Goal: Entertainment & Leisure: Browse casually

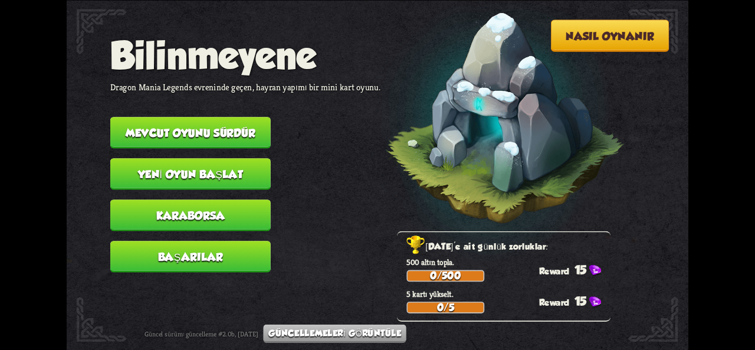
click at [160, 144] on button "Mevcut oyunu sürdür" at bounding box center [190, 133] width 160 height 32
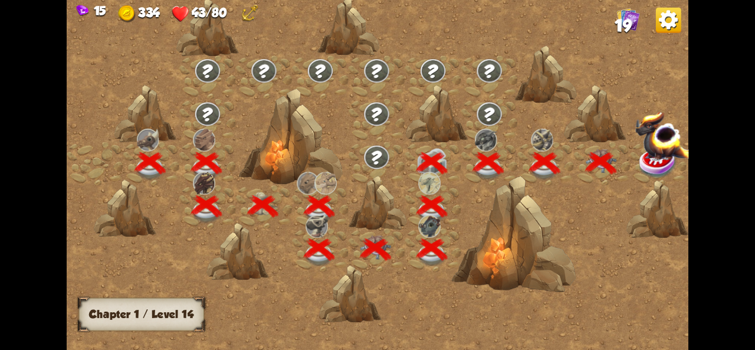
scroll to position [0, 179]
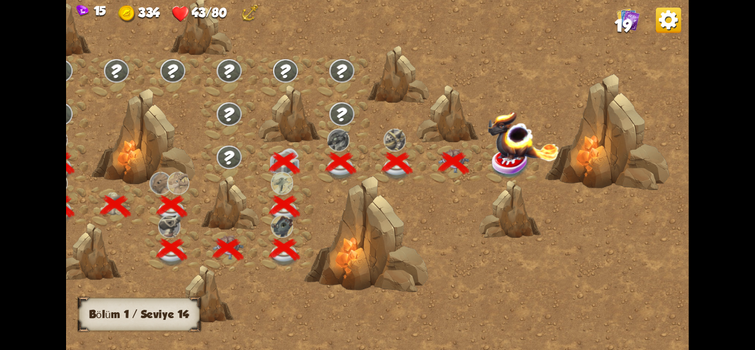
click at [509, 146] on img at bounding box center [523, 135] width 72 height 50
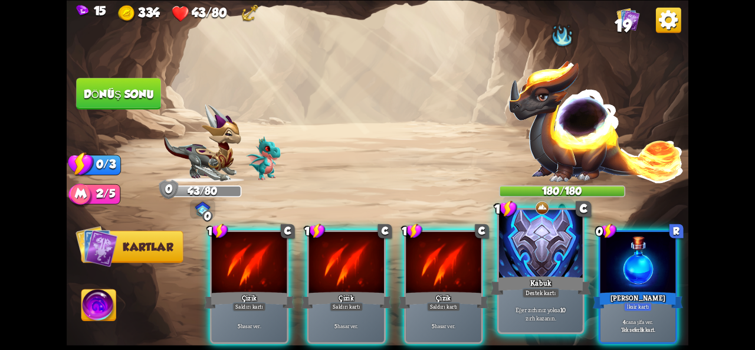
click at [559, 280] on div "Kabuk" at bounding box center [541, 285] width 100 height 22
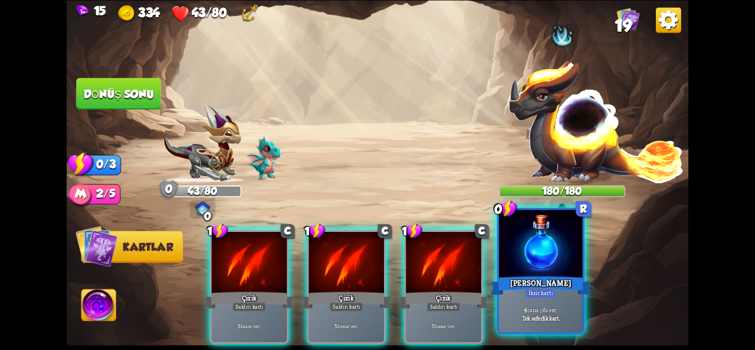
click at [557, 280] on div "[PERSON_NAME]" at bounding box center [541, 285] width 100 height 22
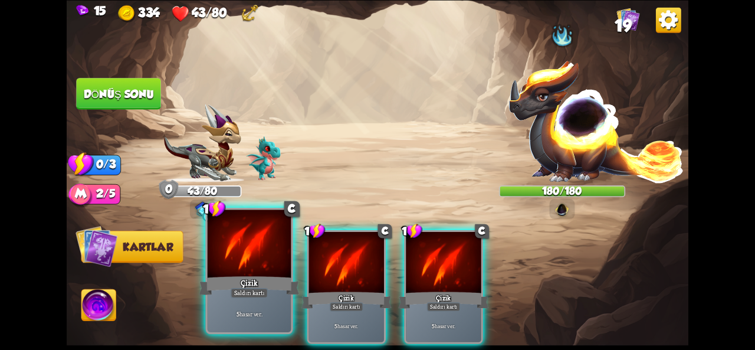
click at [244, 277] on div "Çizik" at bounding box center [249, 285] width 100 height 22
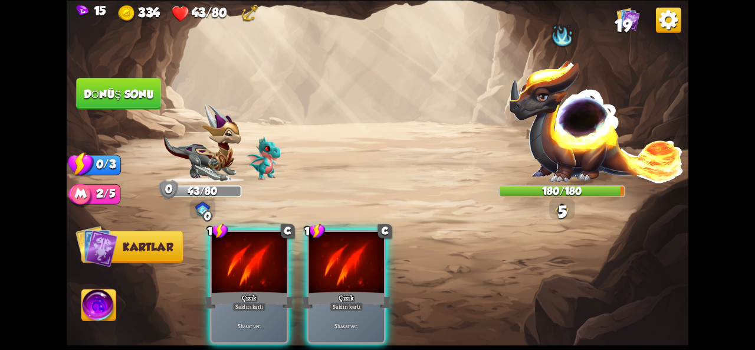
click at [91, 297] on img at bounding box center [98, 306] width 35 height 35
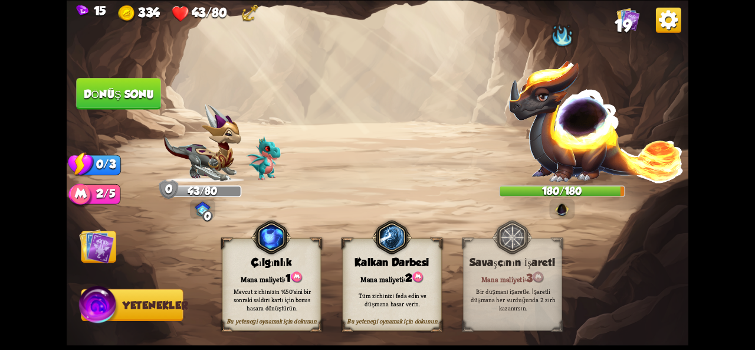
click at [98, 92] on font "Dönüş sonu" at bounding box center [119, 93] width 70 height 12
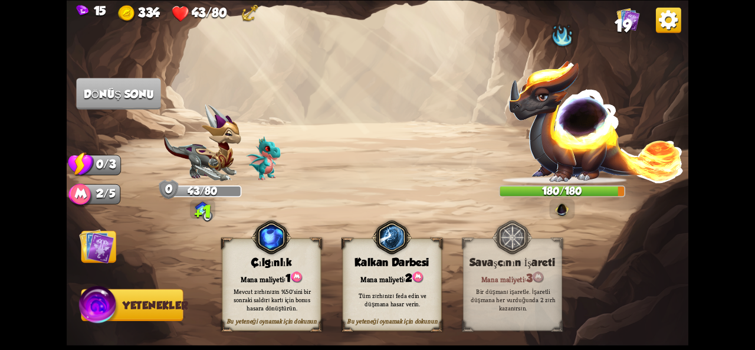
click at [102, 255] on img at bounding box center [96, 245] width 35 height 35
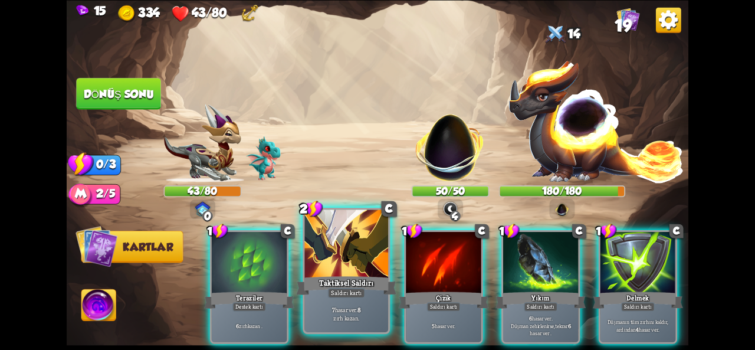
click at [356, 279] on font "Taktiksel Saldırı" at bounding box center [346, 282] width 55 height 10
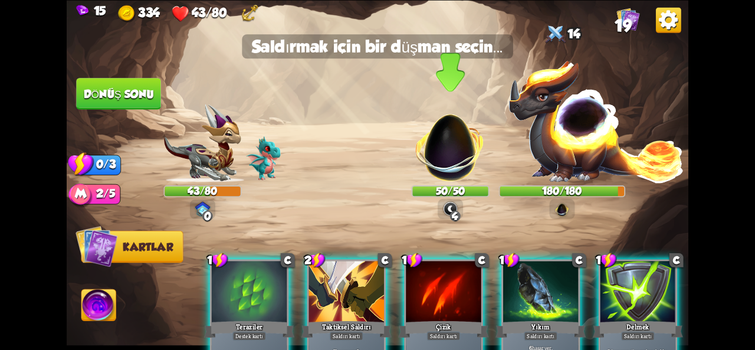
click at [453, 142] on img at bounding box center [449, 140] width 81 height 81
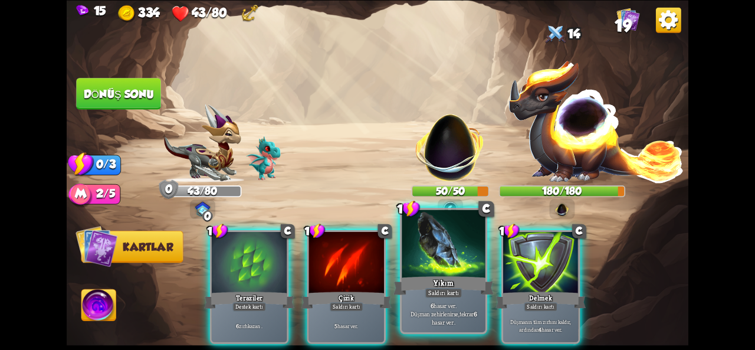
click at [431, 271] on div at bounding box center [444, 244] width 84 height 70
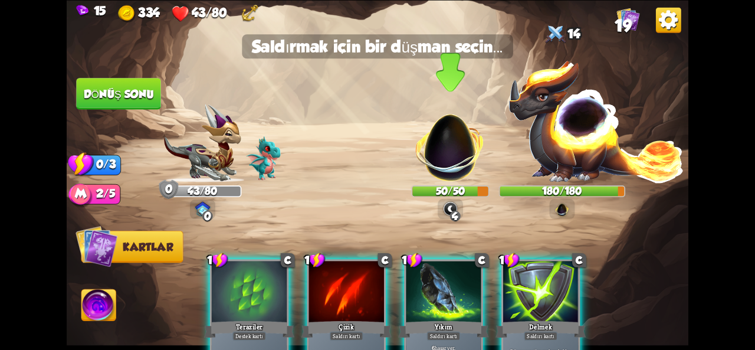
click at [438, 147] on img at bounding box center [449, 140] width 81 height 81
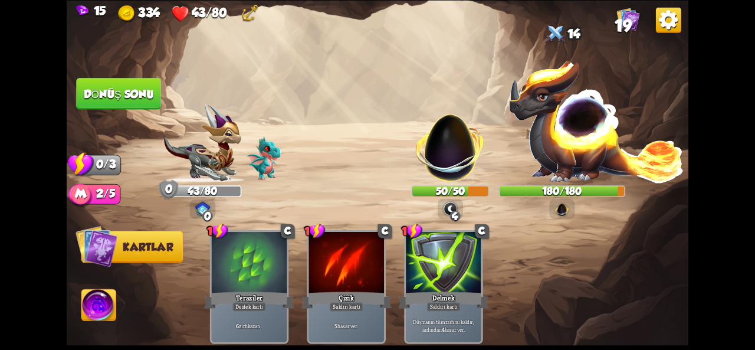
click at [130, 102] on button "Dönüş sonu" at bounding box center [118, 93] width 87 height 32
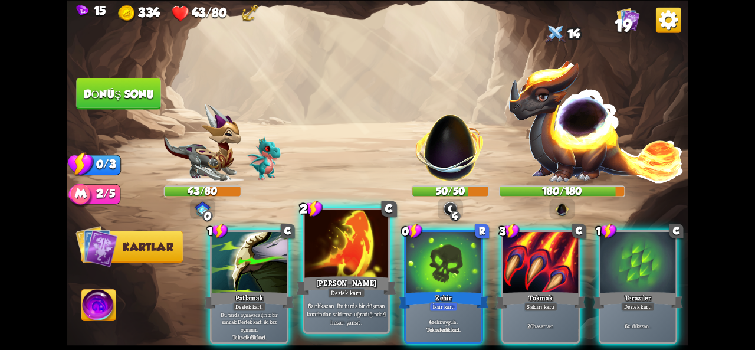
click at [336, 274] on div "[PERSON_NAME]" at bounding box center [346, 285] width 100 height 22
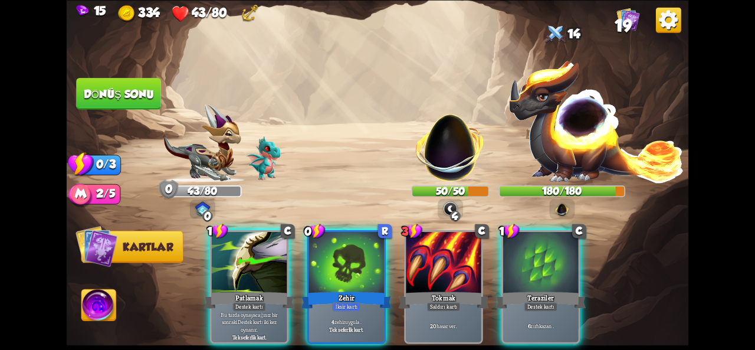
click at [336, 290] on div "Zehir" at bounding box center [346, 300] width 90 height 20
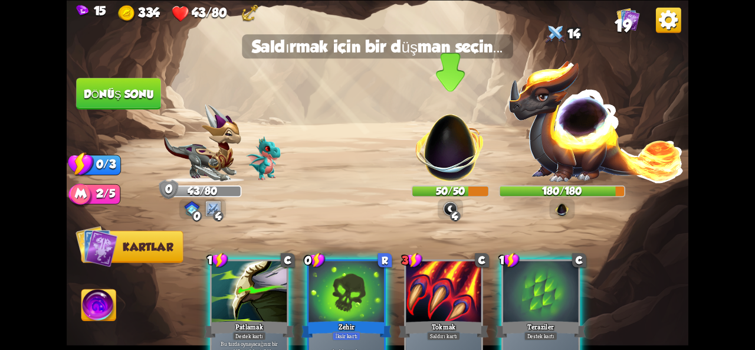
click at [455, 138] on img at bounding box center [449, 140] width 81 height 81
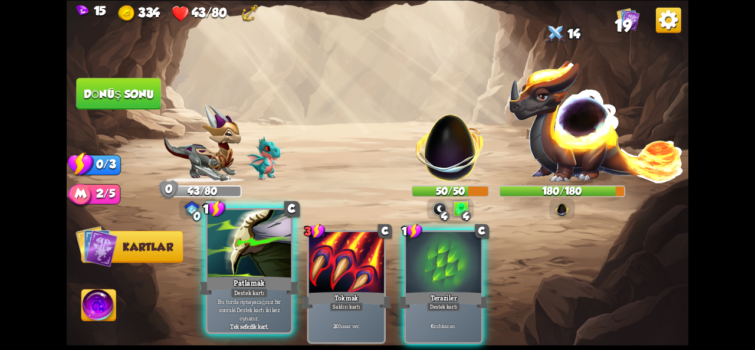
click at [230, 259] on div at bounding box center [250, 244] width 84 height 70
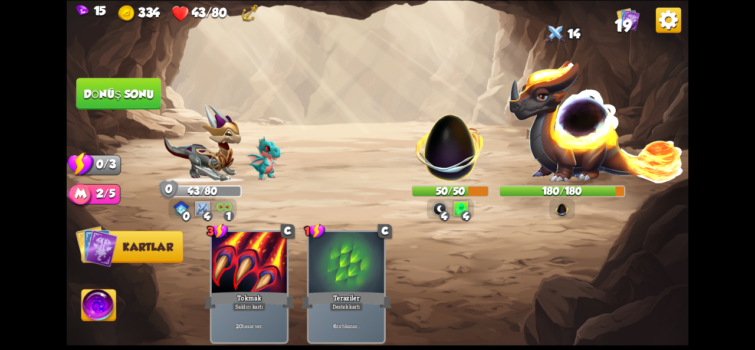
click at [140, 91] on font "Dönüş sonu" at bounding box center [119, 93] width 72 height 13
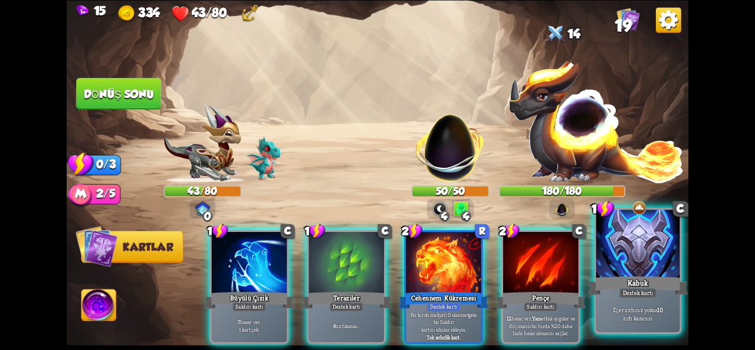
click at [629, 267] on div at bounding box center [638, 244] width 84 height 70
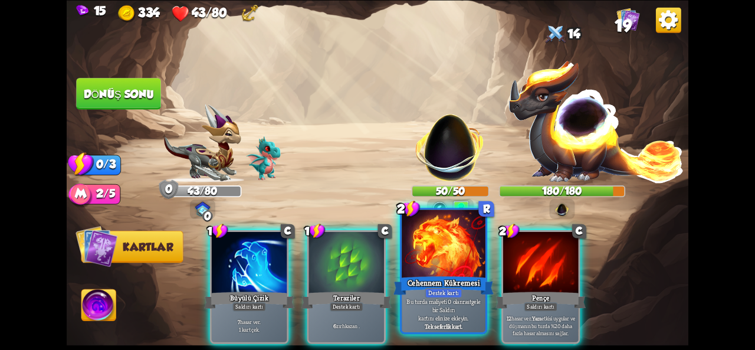
click at [443, 274] on div "Cehennem Kükremesi" at bounding box center [443, 285] width 100 height 22
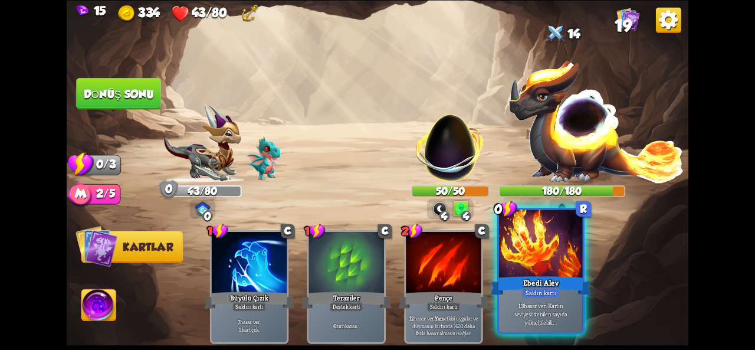
click at [553, 261] on div at bounding box center [541, 244] width 84 height 70
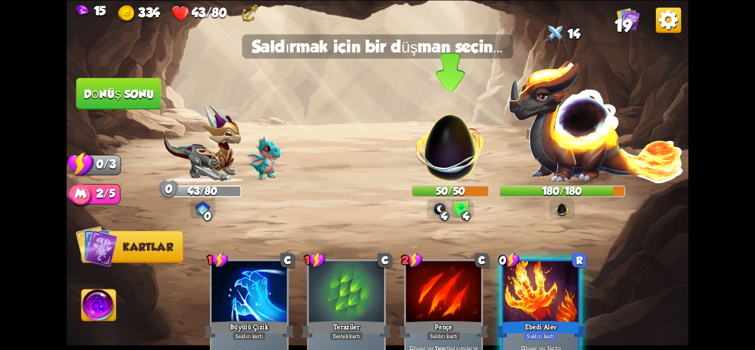
click at [443, 144] on img at bounding box center [449, 140] width 81 height 81
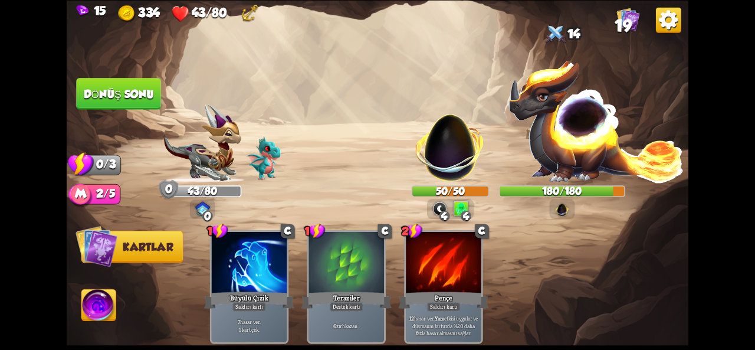
click at [146, 97] on font "Dönüş sonu" at bounding box center [119, 93] width 70 height 12
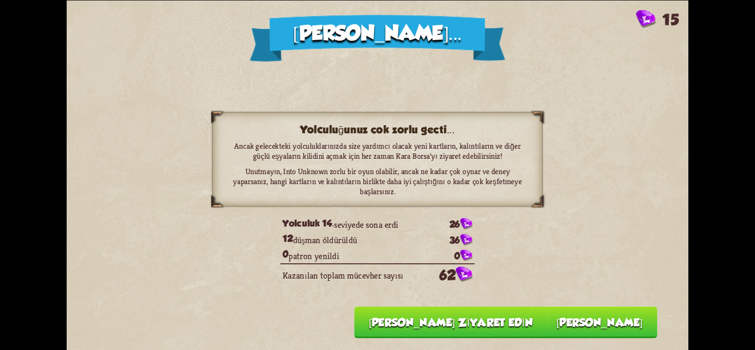
click at [594, 320] on font "[PERSON_NAME]" at bounding box center [599, 321] width 86 height 12
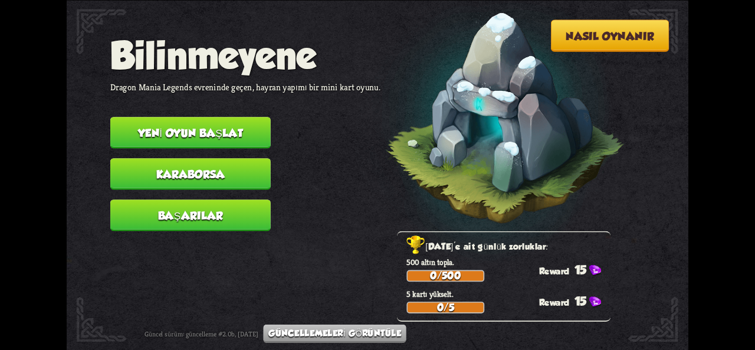
click at [206, 156] on nav "Bilinmeyene Dragon Mania Legends evreninde geçen, hayran yapımı bir mini kart o…" at bounding box center [245, 137] width 270 height 206
click at [209, 195] on nav "Bilinmeyene Dragon Mania Legends evreninde geçen, hayran yapımı bir mini kart o…" at bounding box center [245, 137] width 270 height 206
click at [297, 181] on nav "Bilinmeyene Dragon Mania Legends evreninde geçen, hayran yapımı bir mini kart o…" at bounding box center [245, 137] width 270 height 206
click at [238, 162] on button "Karaborsa" at bounding box center [190, 174] width 160 height 32
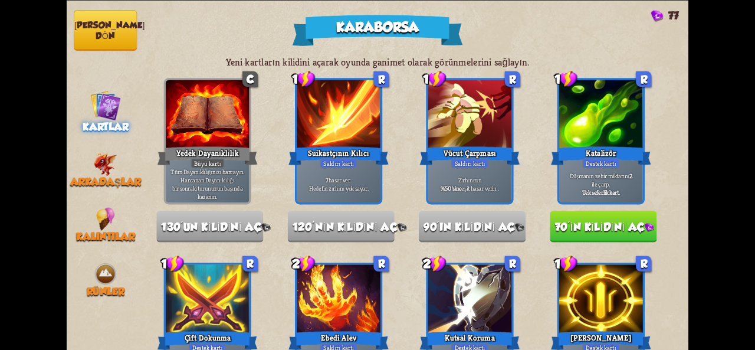
drag, startPoint x: 677, startPoint y: 103, endPoint x: 678, endPoint y: 116, distance: 12.4
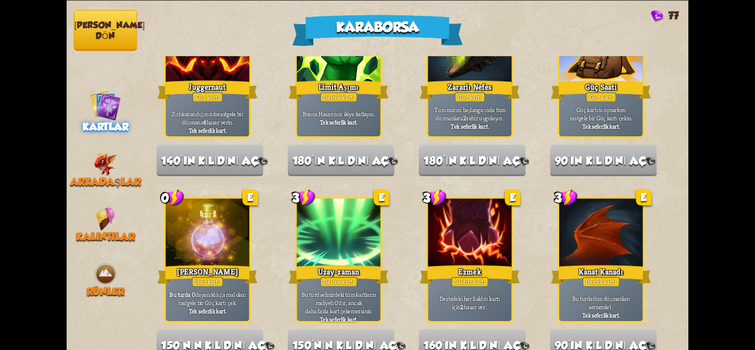
scroll to position [1227, 0]
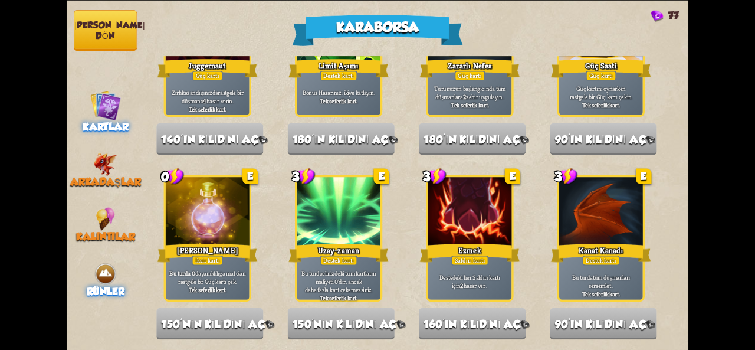
click at [113, 274] on img at bounding box center [106, 274] width 24 height 24
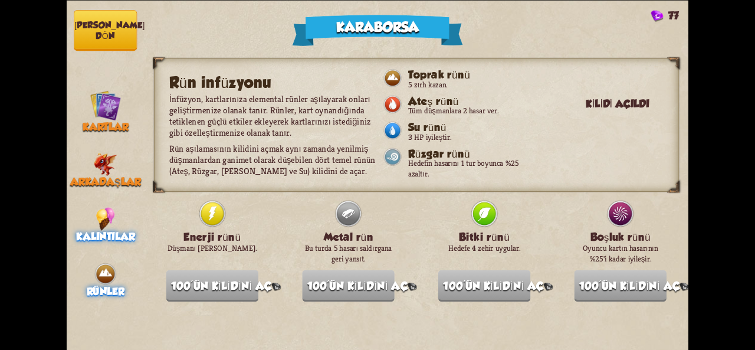
click at [114, 211] on img at bounding box center [105, 219] width 19 height 24
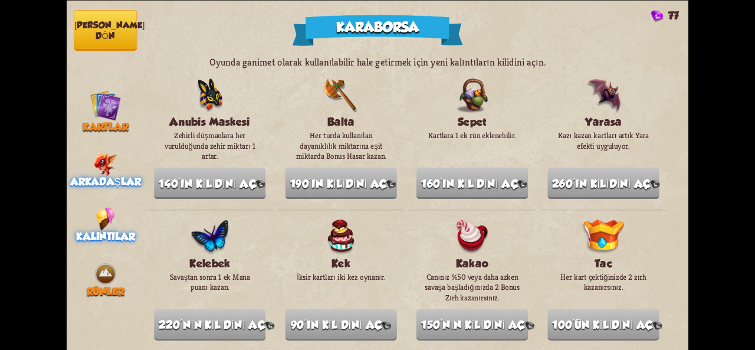
click at [101, 169] on img at bounding box center [106, 164] width 24 height 24
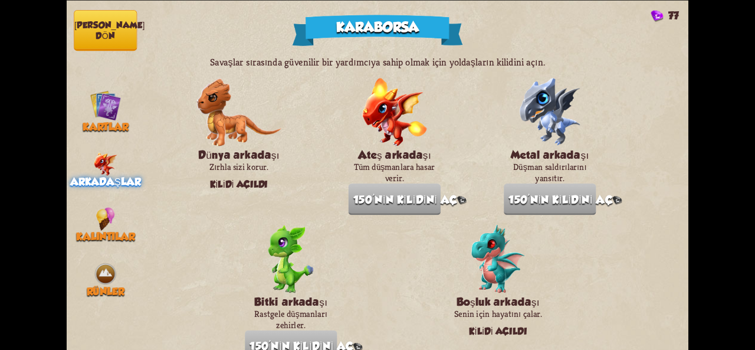
click at [102, 17] on button "[PERSON_NAME] dön" at bounding box center [105, 29] width 63 height 41
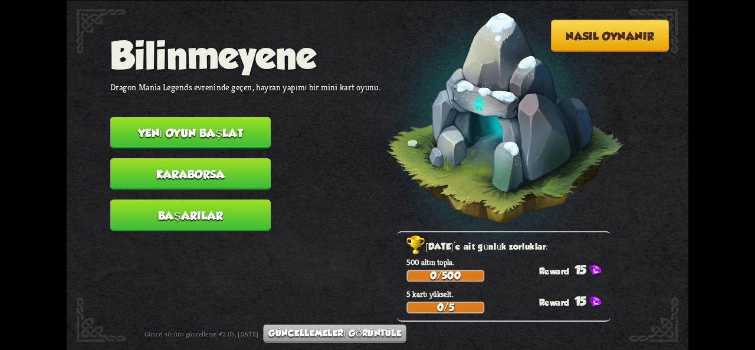
click at [238, 138] on button "Yeni oyun başlat" at bounding box center [190, 133] width 160 height 32
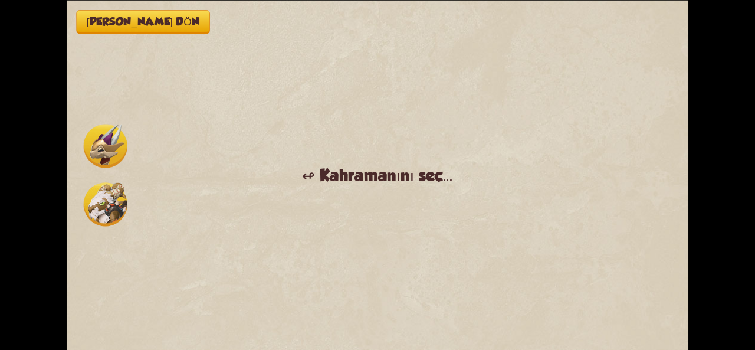
click at [98, 145] on img at bounding box center [106, 146] width 44 height 44
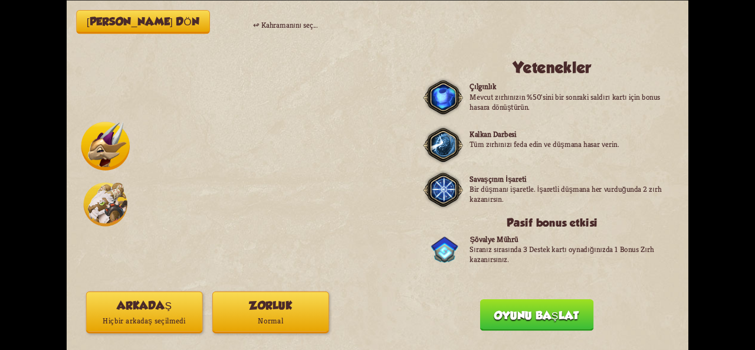
click at [98, 218] on img at bounding box center [106, 204] width 44 height 44
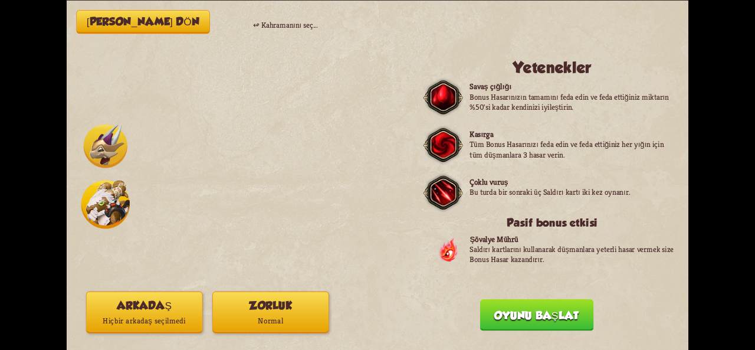
click at [569, 313] on font "Oyunu başlat" at bounding box center [536, 314] width 84 height 12
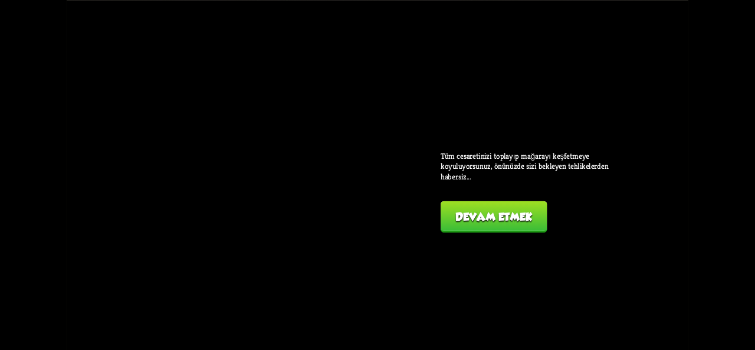
click at [517, 223] on button "Devam etmek" at bounding box center [493, 216] width 106 height 32
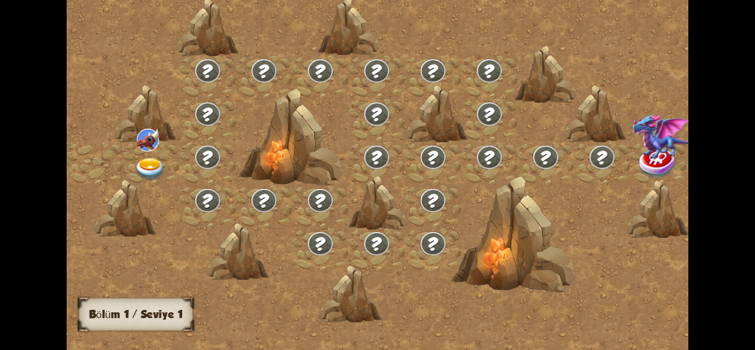
click at [149, 173] on img at bounding box center [149, 168] width 31 height 23
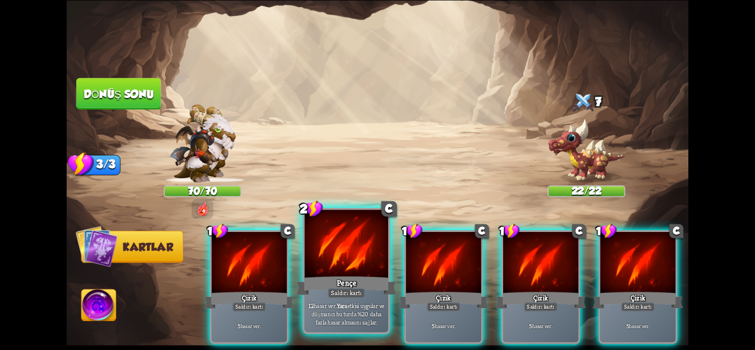
click at [329, 264] on div at bounding box center [346, 244] width 84 height 70
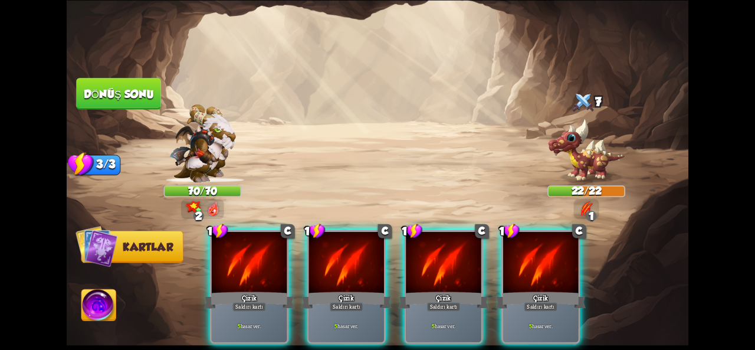
click at [329, 264] on div at bounding box center [346, 263] width 75 height 63
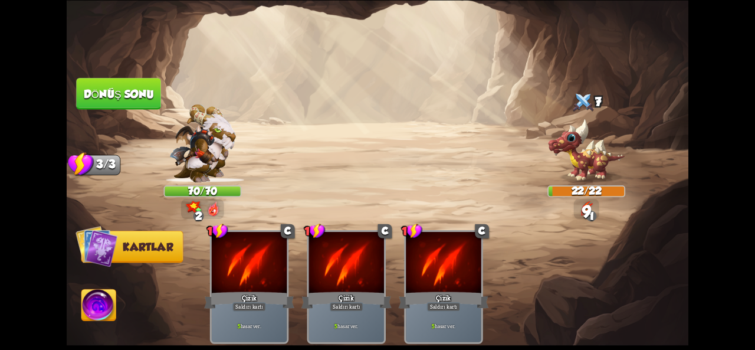
click at [106, 95] on font "Dönüş sonu" at bounding box center [119, 93] width 70 height 12
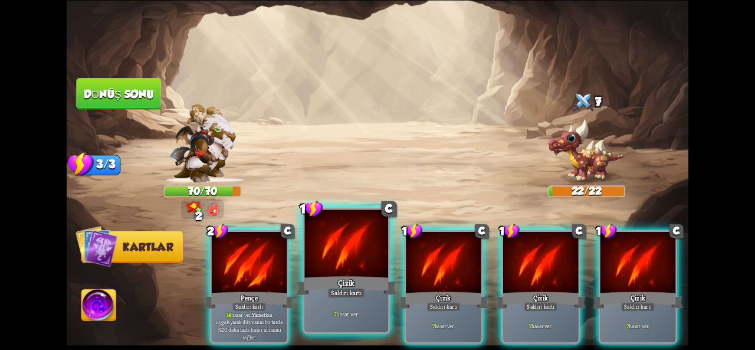
click at [350, 271] on div at bounding box center [346, 244] width 84 height 70
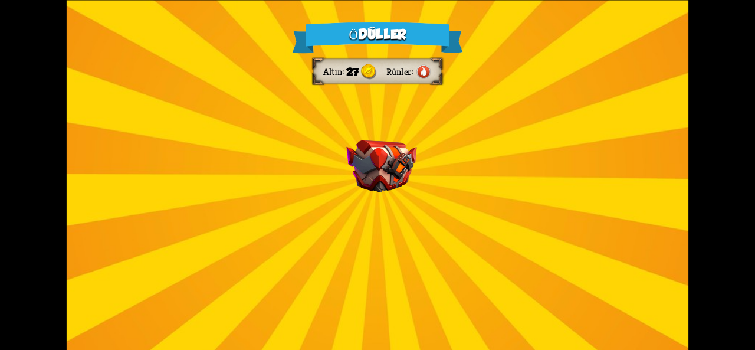
click at [408, 231] on div "Ödüller Altın 27 Rünler Bir kart seçin 2 C Taktiksel Saldırı Saldırı kartı 7 ha…" at bounding box center [378, 175] width 622 height 350
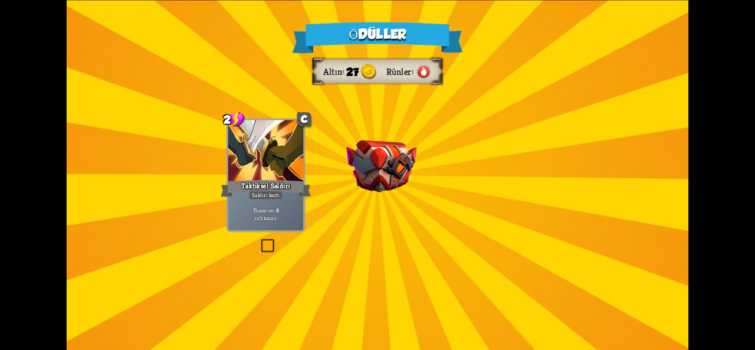
click at [408, 231] on div "Ödüller Altın 27 Rünler Bir kart seçin 2 C Taktiksel Saldırı Saldırı kartı 7 ha…" at bounding box center [378, 175] width 622 height 350
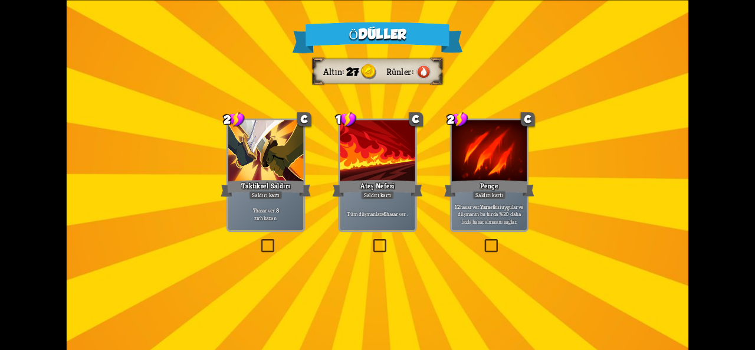
click at [292, 186] on div "Taktiksel Saldırı" at bounding box center [266, 188] width 90 height 20
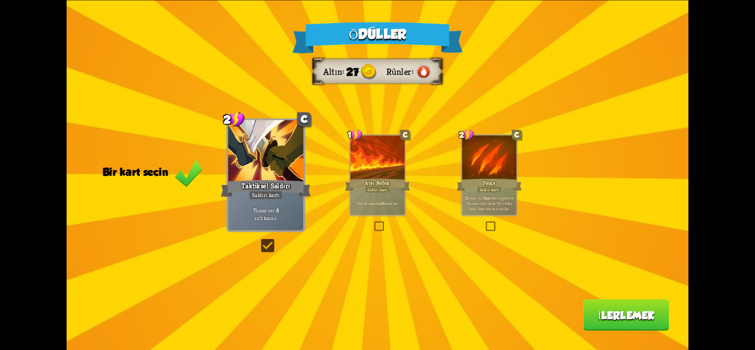
click at [636, 331] on div "Ödüller Altın 27 Rünler Bir kart seçin 2 C Taktiksel Saldırı Saldırı kartı 7 ha…" at bounding box center [378, 175] width 622 height 350
click at [587, 315] on button "İlerlemek" at bounding box center [626, 315] width 86 height 32
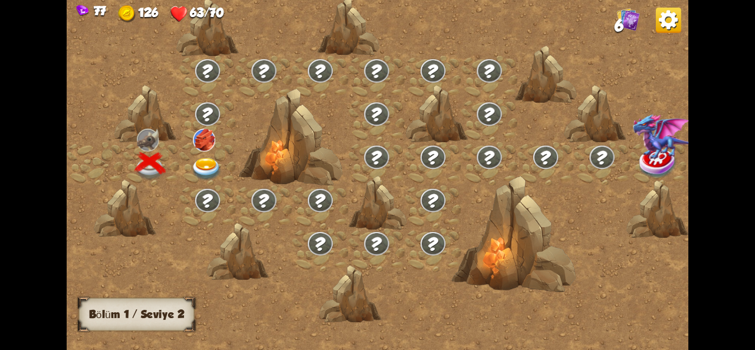
click at [203, 160] on img at bounding box center [206, 168] width 31 height 23
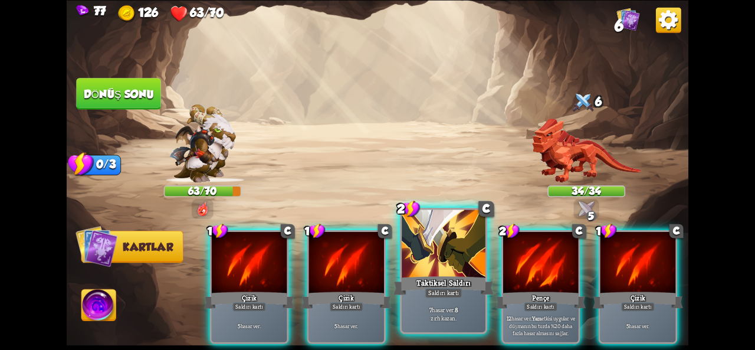
click at [450, 276] on div "Taktiksel Saldırı" at bounding box center [443, 285] width 100 height 22
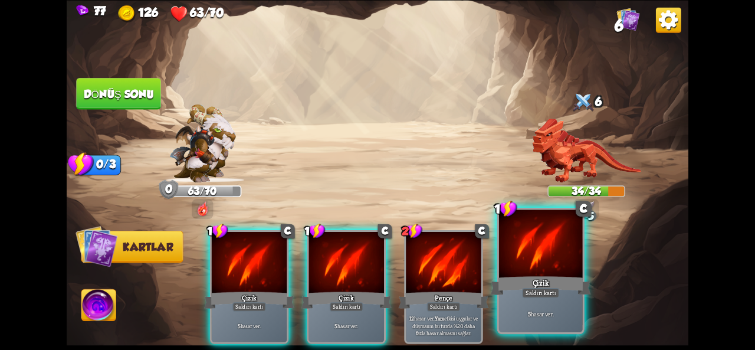
click at [545, 265] on div at bounding box center [541, 244] width 84 height 70
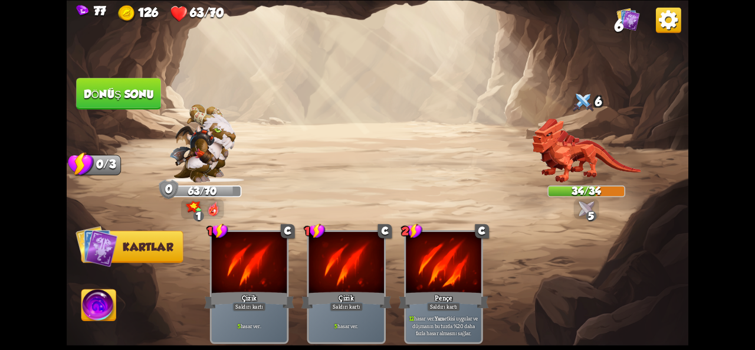
click at [110, 100] on button "Dönüş sonu" at bounding box center [118, 94] width 85 height 32
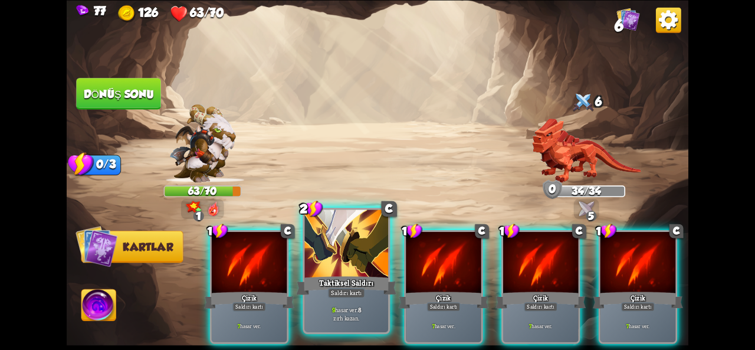
click at [327, 280] on font "Taktiksel Saldırı" at bounding box center [346, 282] width 55 height 10
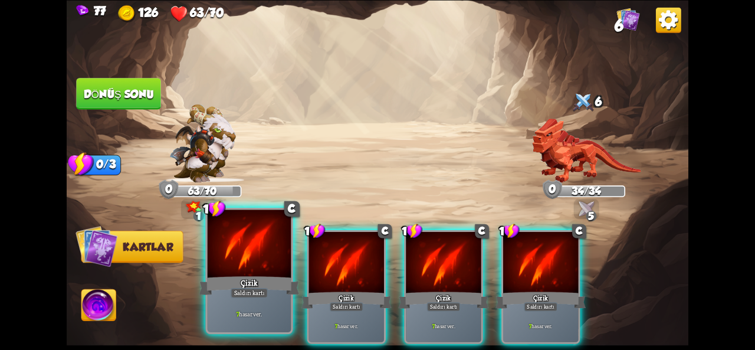
click at [221, 278] on div "Çizik" at bounding box center [249, 285] width 100 height 22
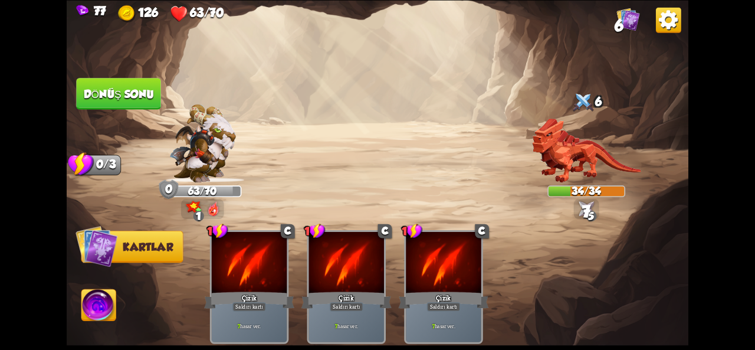
click at [120, 109] on button "Dönüş sonu" at bounding box center [118, 93] width 87 height 32
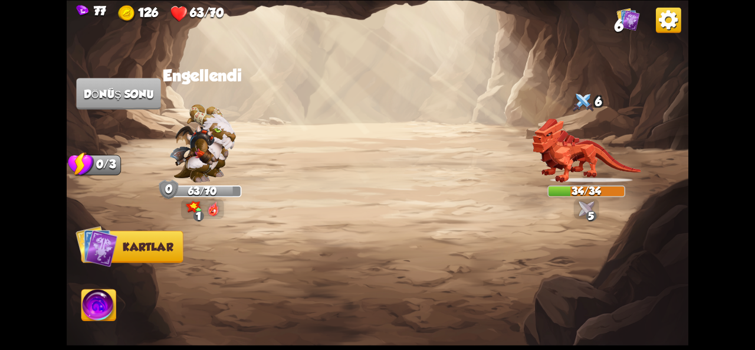
click at [666, 22] on img at bounding box center [668, 19] width 25 height 25
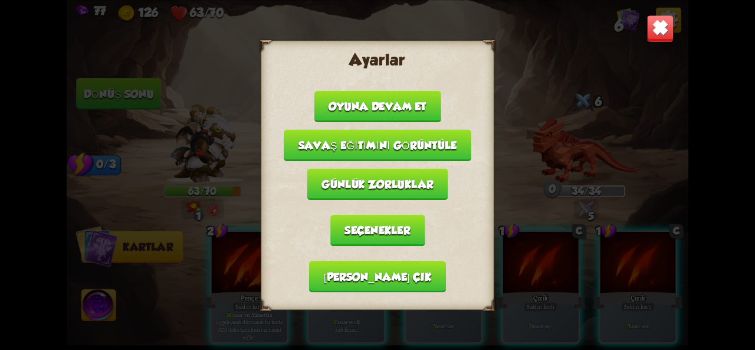
click at [399, 222] on button "Seçenekler" at bounding box center [377, 230] width 95 height 32
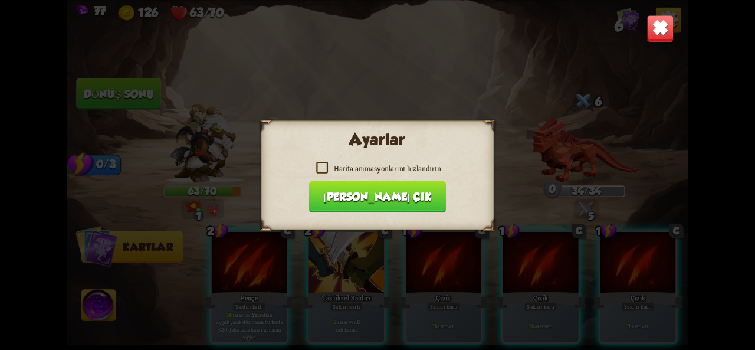
click at [659, 36] on img at bounding box center [659, 28] width 27 height 27
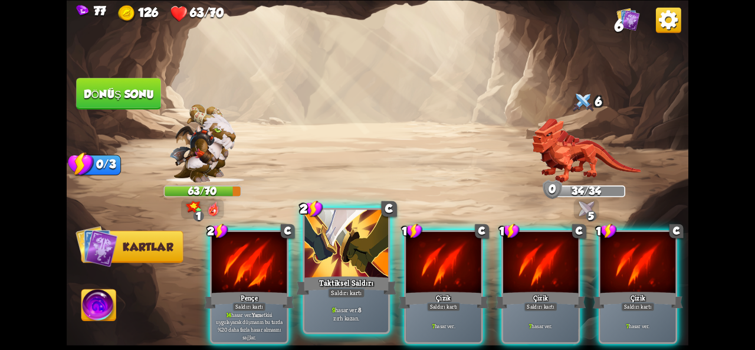
click at [333, 283] on font "Taktiksel Saldırı" at bounding box center [346, 282] width 55 height 10
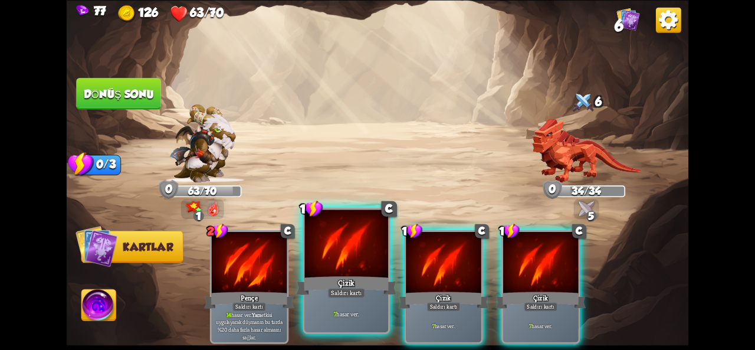
click at [331, 282] on div "Çizik" at bounding box center [346, 285] width 100 height 22
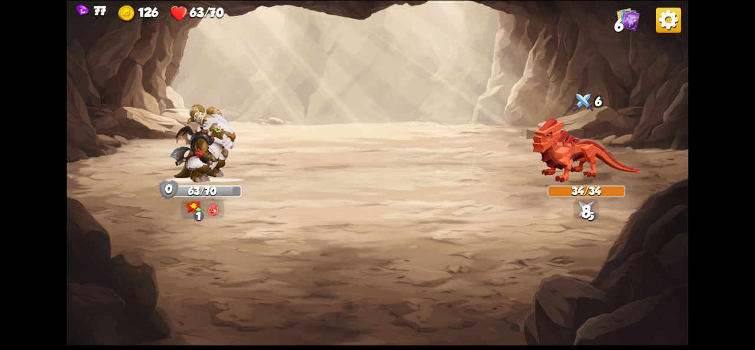
click at [119, 87] on img at bounding box center [378, 175] width 622 height 350
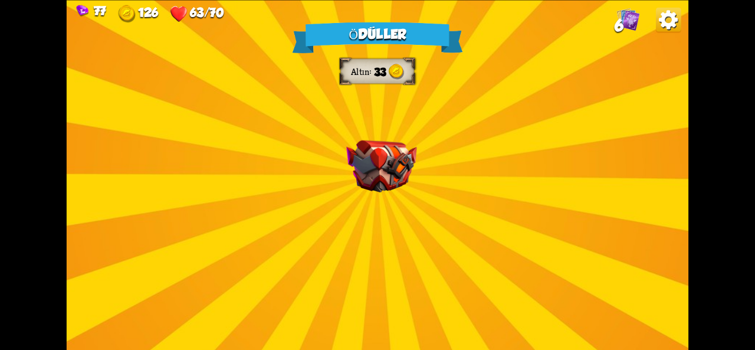
click at [380, 206] on div "Ödüller Altın 33 Bir kart seçin 1 C Hayat Sülüğü Destek kartı Bu turda düşman h…" at bounding box center [378, 175] width 622 height 350
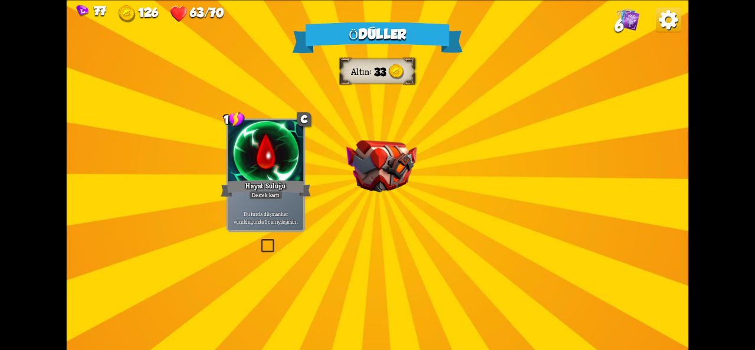
click at [414, 195] on div "Ödüller Altın 33 Bir kart seçin 1 C Hayat Sülüğü Destek kartı Bu turda düşman h…" at bounding box center [378, 175] width 622 height 350
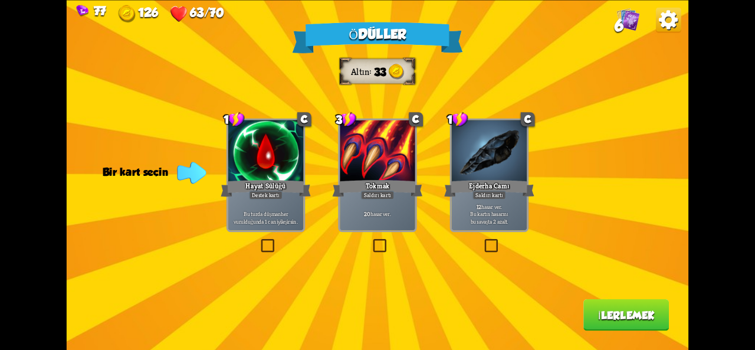
click at [237, 206] on p "Bu turda düşman her vurulduğunda 1 can iyileşirsin ." at bounding box center [265, 213] width 71 height 22
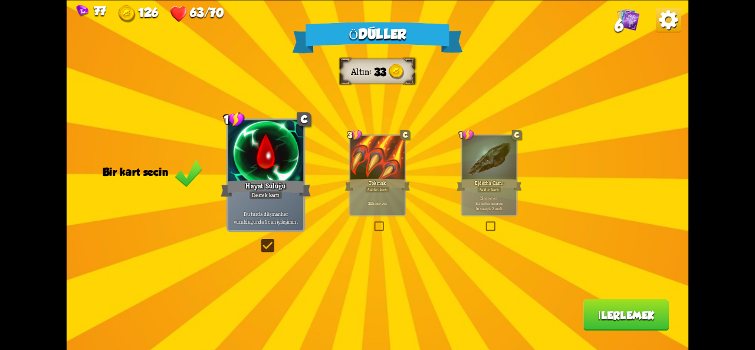
click at [636, 326] on button "İlerlemek" at bounding box center [626, 315] width 86 height 32
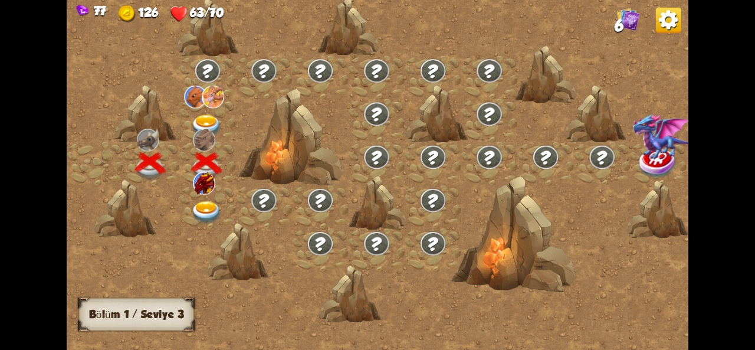
click at [202, 201] on img at bounding box center [206, 211] width 31 height 23
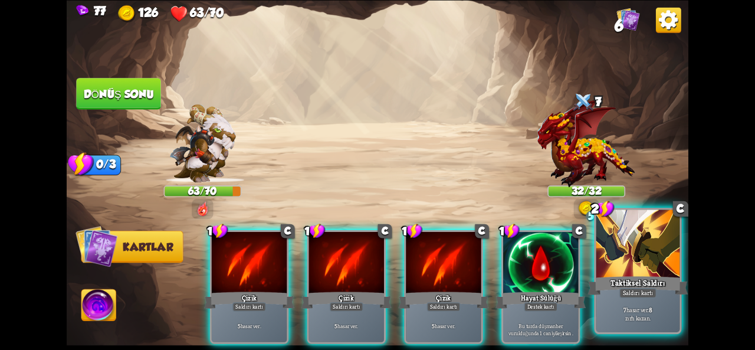
click at [637, 294] on font "Saldırı kartı" at bounding box center [638, 292] width 31 height 8
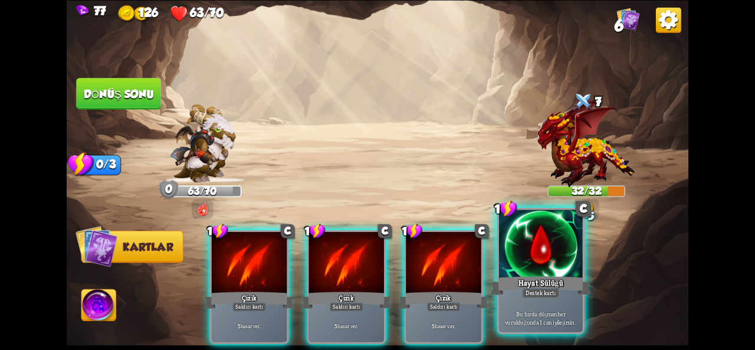
click at [531, 295] on font "Destek kartı" at bounding box center [540, 292] width 31 height 8
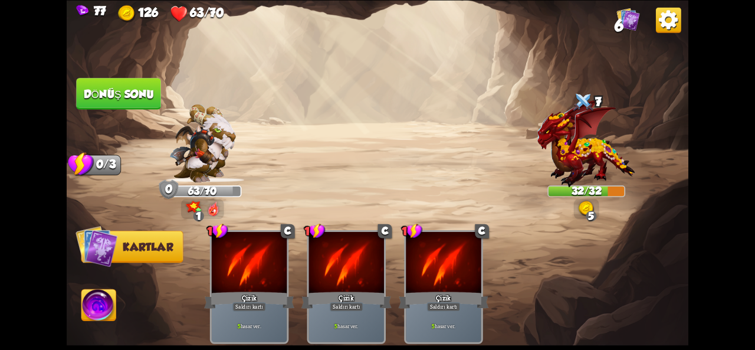
click at [119, 96] on font "Dönüş sonu" at bounding box center [119, 93] width 70 height 12
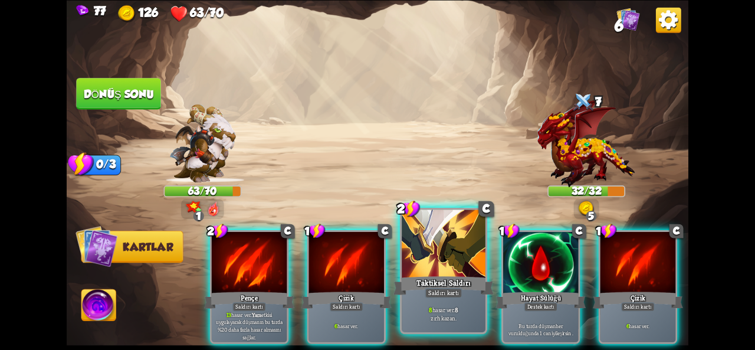
click at [446, 281] on font "Taktiksel Saldırı" at bounding box center [443, 282] width 55 height 10
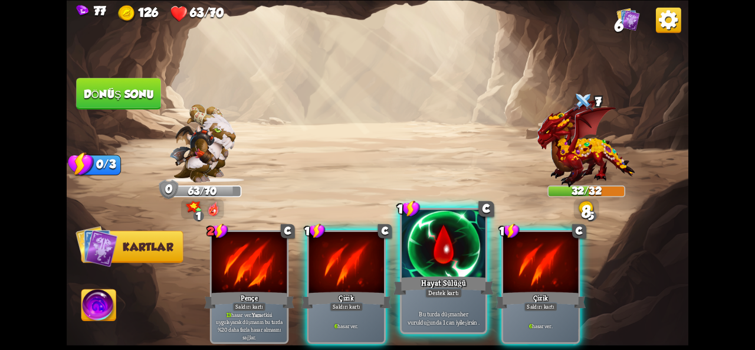
click at [423, 285] on font "Hayat Sülüğü" at bounding box center [443, 282] width 45 height 10
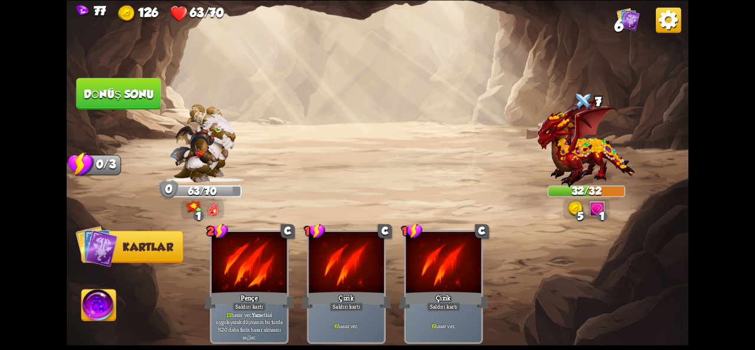
click at [120, 100] on button "Dönüş sonu" at bounding box center [118, 94] width 85 height 32
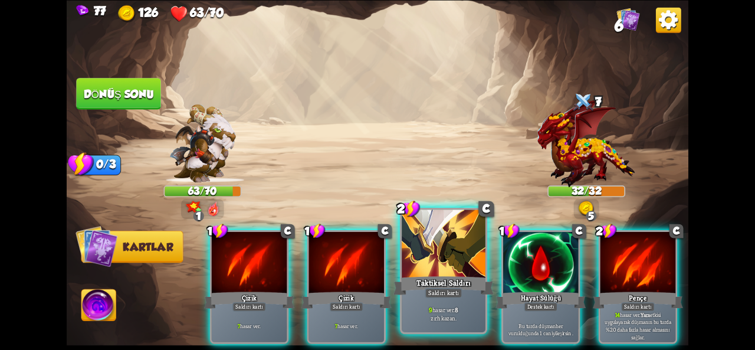
click at [443, 272] on div at bounding box center [444, 244] width 84 height 70
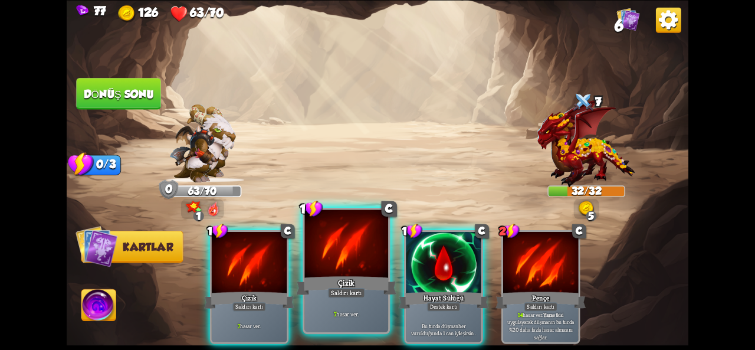
click at [340, 299] on div "7 hasar ver ." at bounding box center [346, 313] width 84 height 37
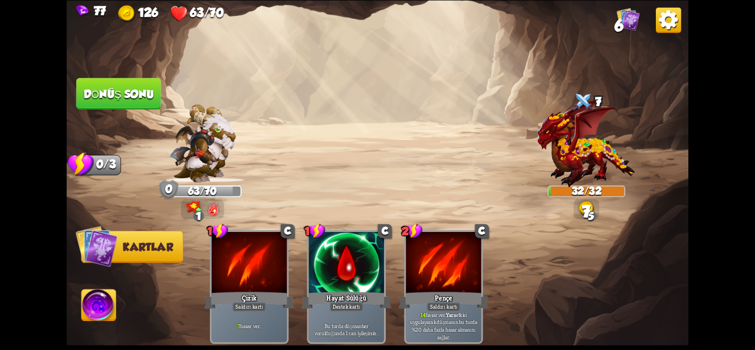
click at [111, 103] on button "Dönüş sonu" at bounding box center [118, 94] width 85 height 32
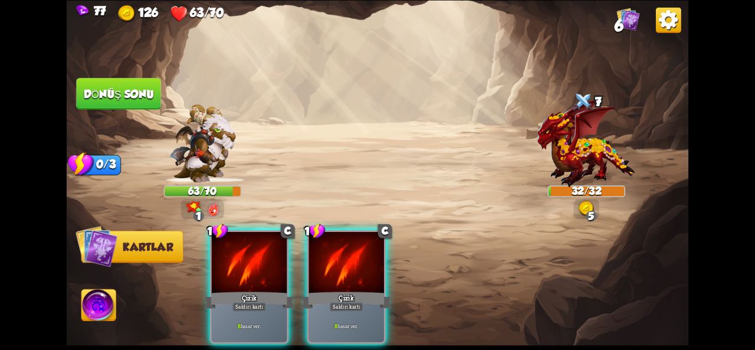
click at [259, 290] on div "Çizik" at bounding box center [249, 300] width 90 height 20
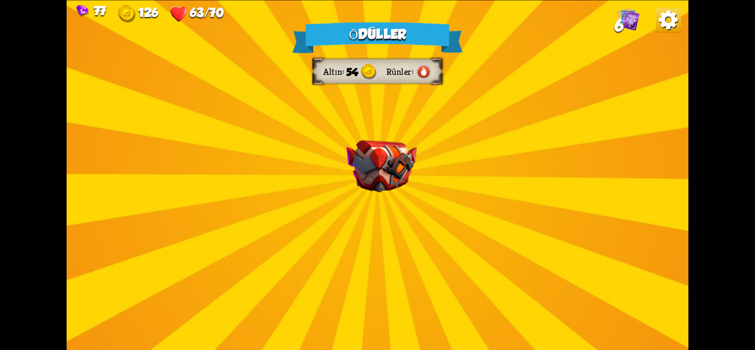
click at [461, 222] on div "Ödüller Altın 54 Rünler Bir kart seçin 1 C Geri tepme Saldırı kartı 8 hasar ver…" at bounding box center [378, 175] width 622 height 350
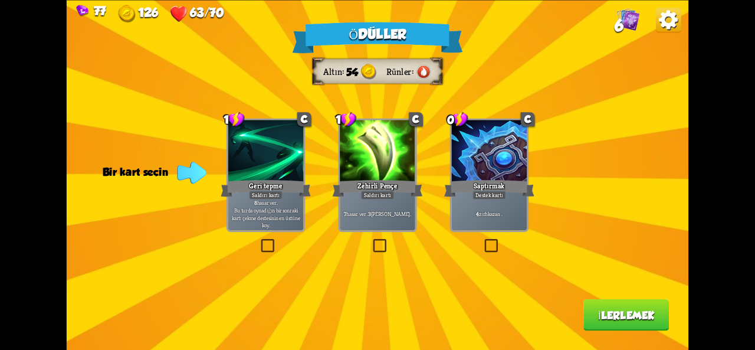
click at [356, 212] on font "hasar ver ." at bounding box center [357, 214] width 22 height 8
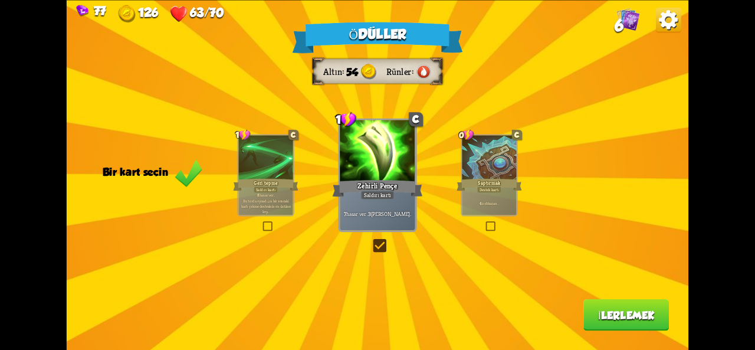
click at [613, 318] on font "İlerlemek" at bounding box center [626, 314] width 57 height 12
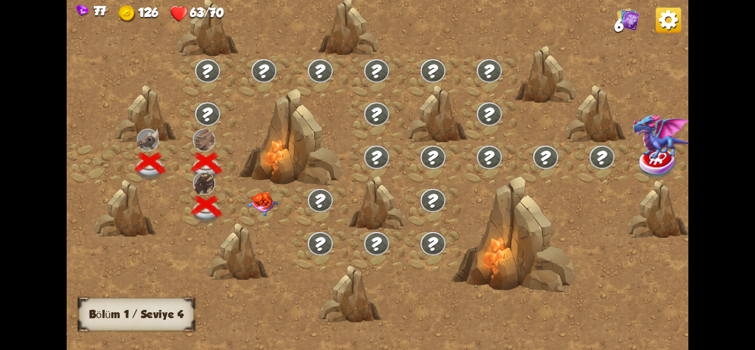
click at [262, 201] on img at bounding box center [262, 203] width 31 height 24
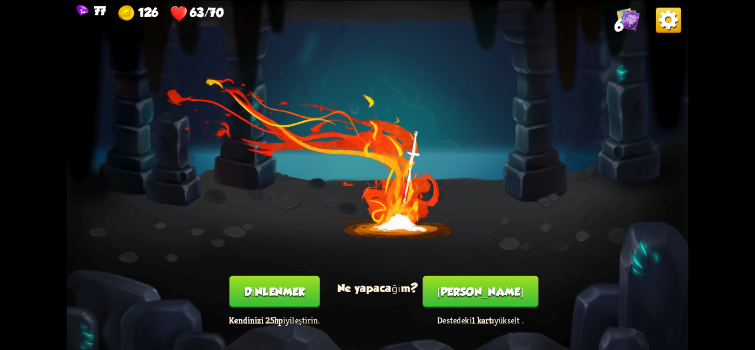
click at [272, 287] on font "Dinlenmek" at bounding box center [274, 291] width 61 height 12
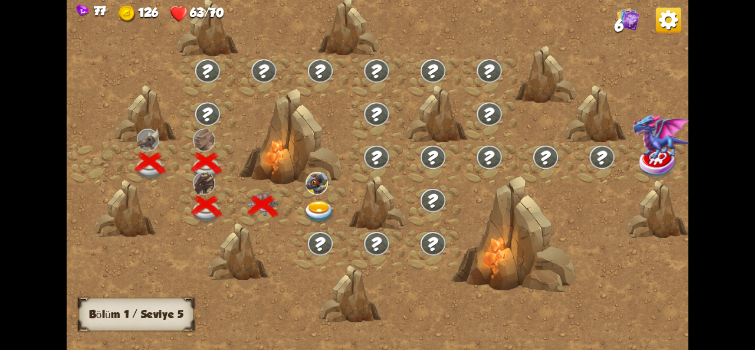
click at [307, 225] on div at bounding box center [320, 206] width 57 height 43
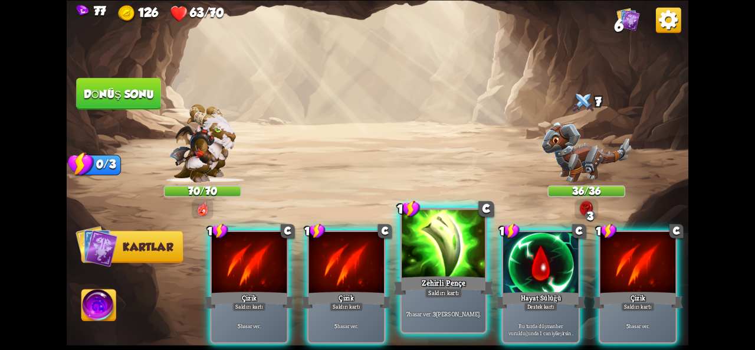
click at [450, 258] on div at bounding box center [444, 244] width 84 height 70
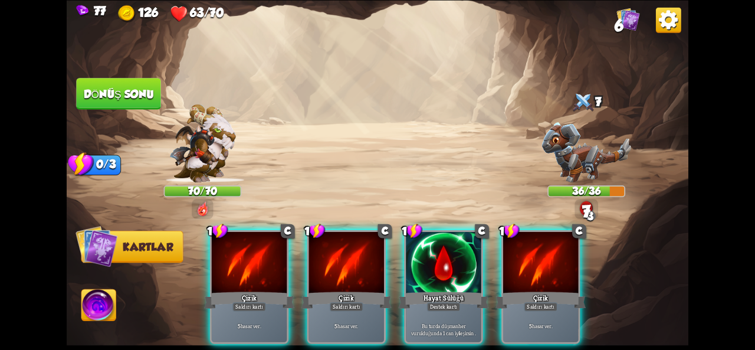
click at [450, 258] on div at bounding box center [443, 263] width 75 height 63
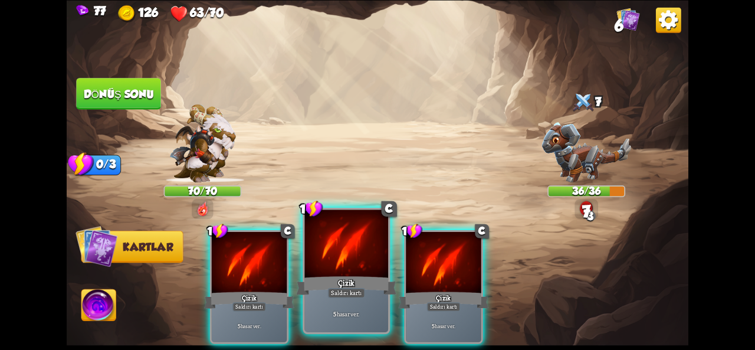
click at [349, 258] on div at bounding box center [346, 244] width 84 height 70
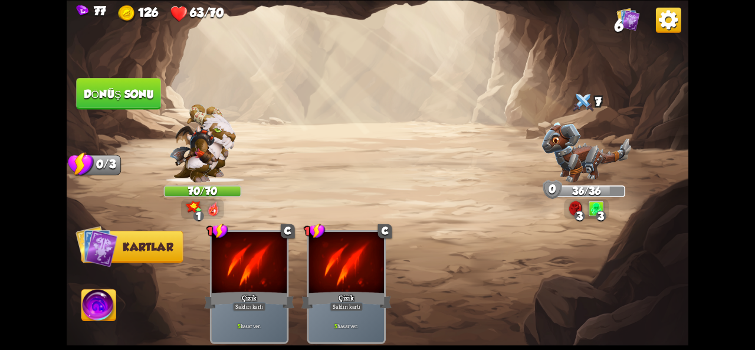
click at [120, 83] on button "Dönüş sonu" at bounding box center [118, 94] width 85 height 32
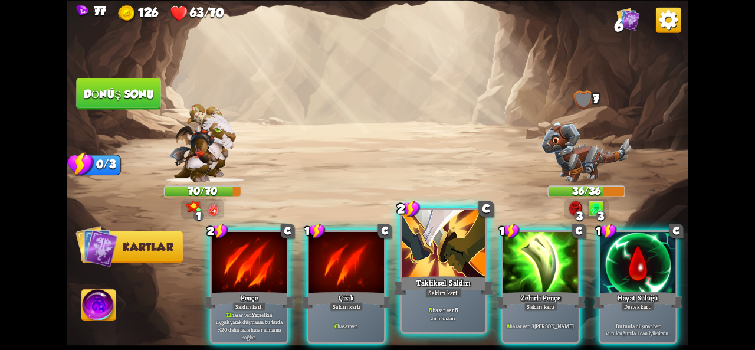
click at [425, 275] on div "Taktiksel Saldırı" at bounding box center [443, 285] width 100 height 22
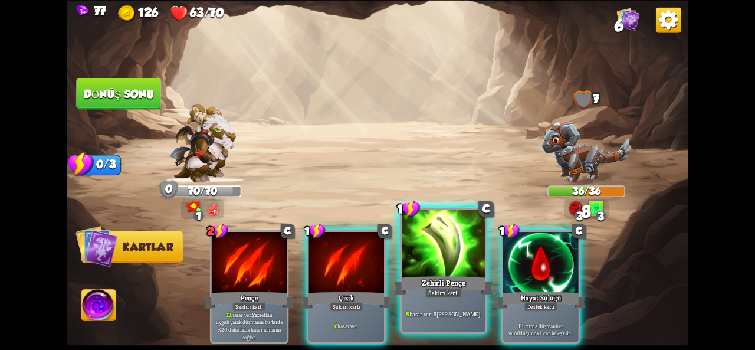
click at [461, 284] on font "Zehirli Pençe" at bounding box center [444, 282] width 44 height 10
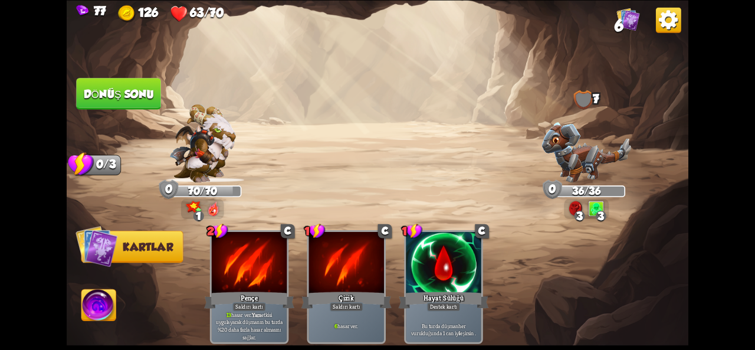
click at [117, 96] on font "Dönüş sonu" at bounding box center [119, 93] width 70 height 12
